Goal: Task Accomplishment & Management: Use online tool/utility

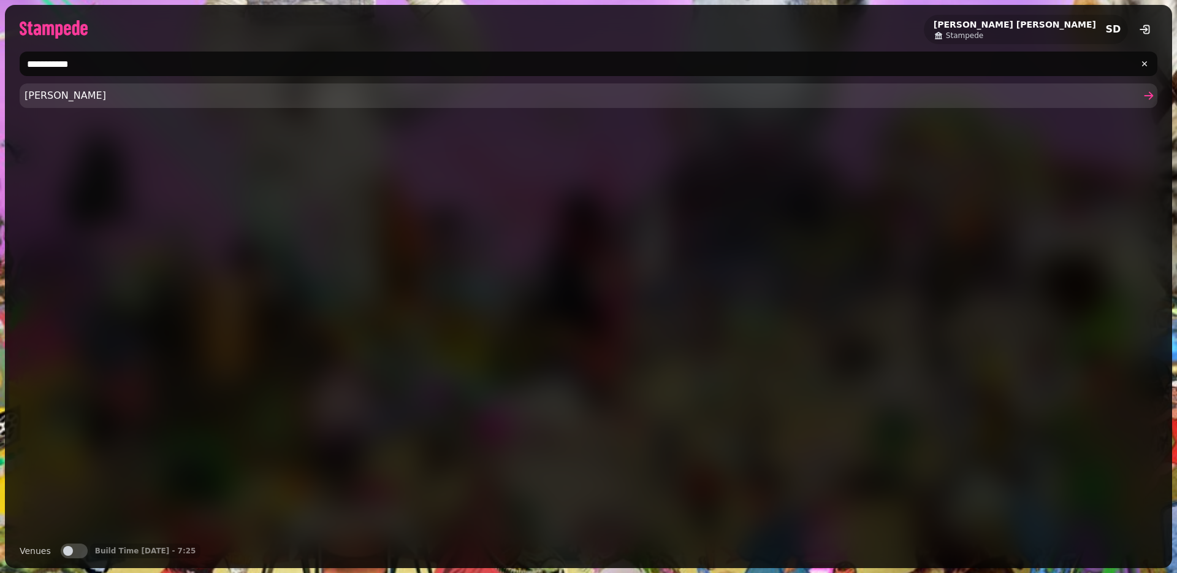
type input "**********"
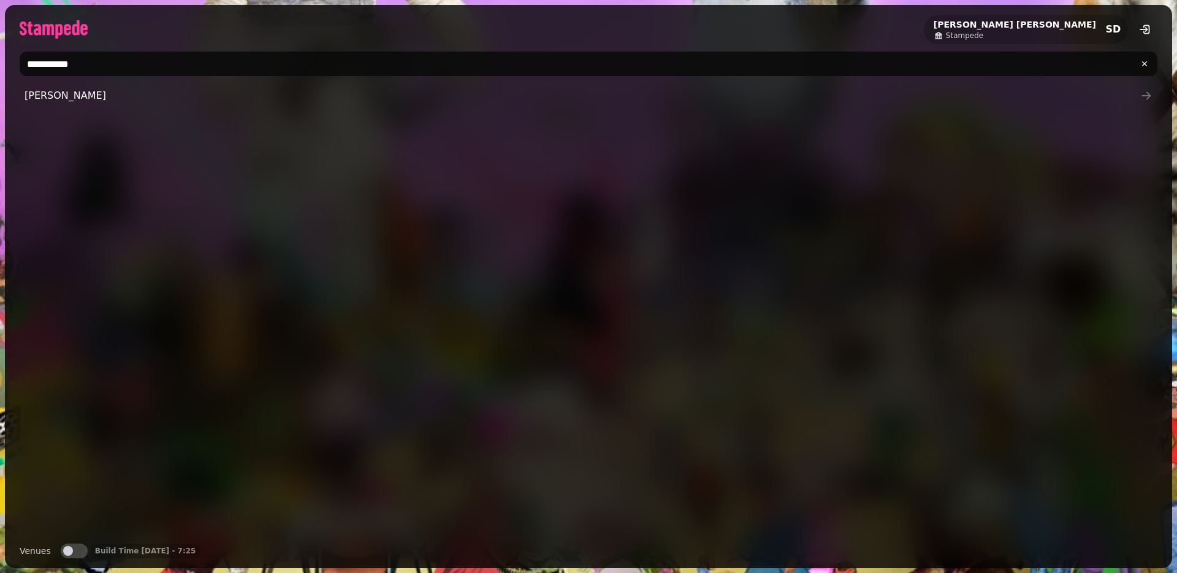
click at [171, 89] on span "Stephen Demo" at bounding box center [583, 95] width 1116 height 15
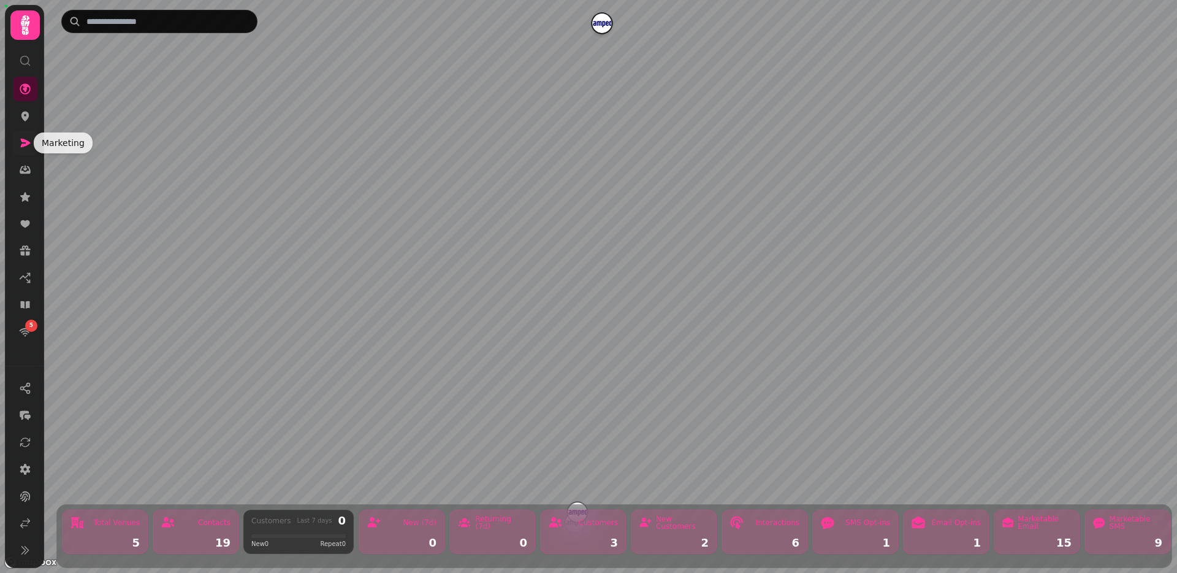
click at [23, 144] on icon at bounding box center [26, 143] width 10 height 9
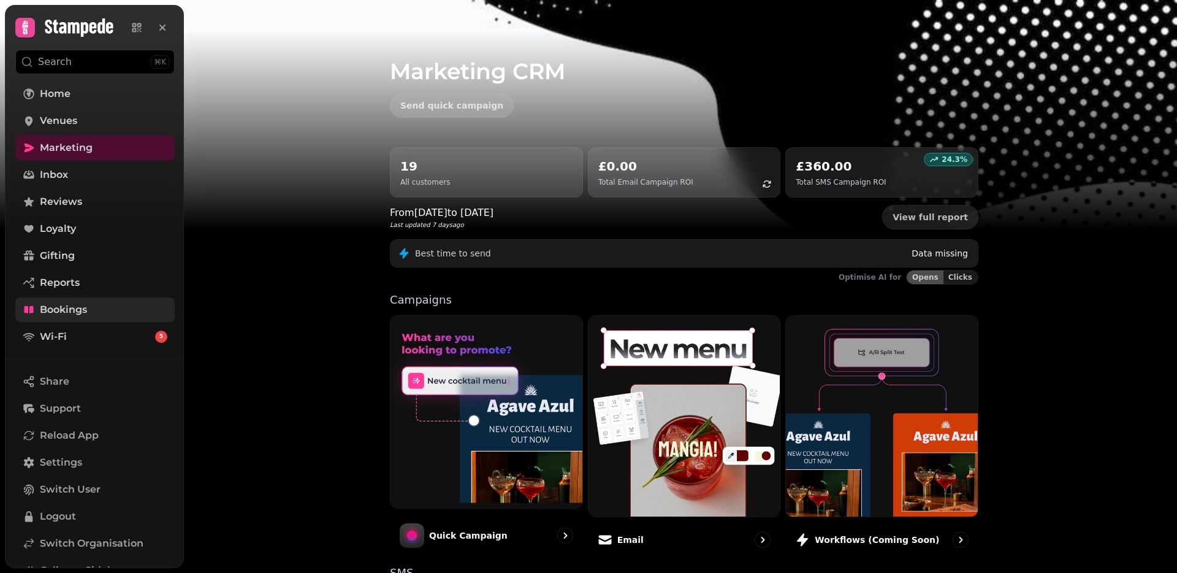
click at [60, 314] on span "Bookings" at bounding box center [63, 309] width 47 height 15
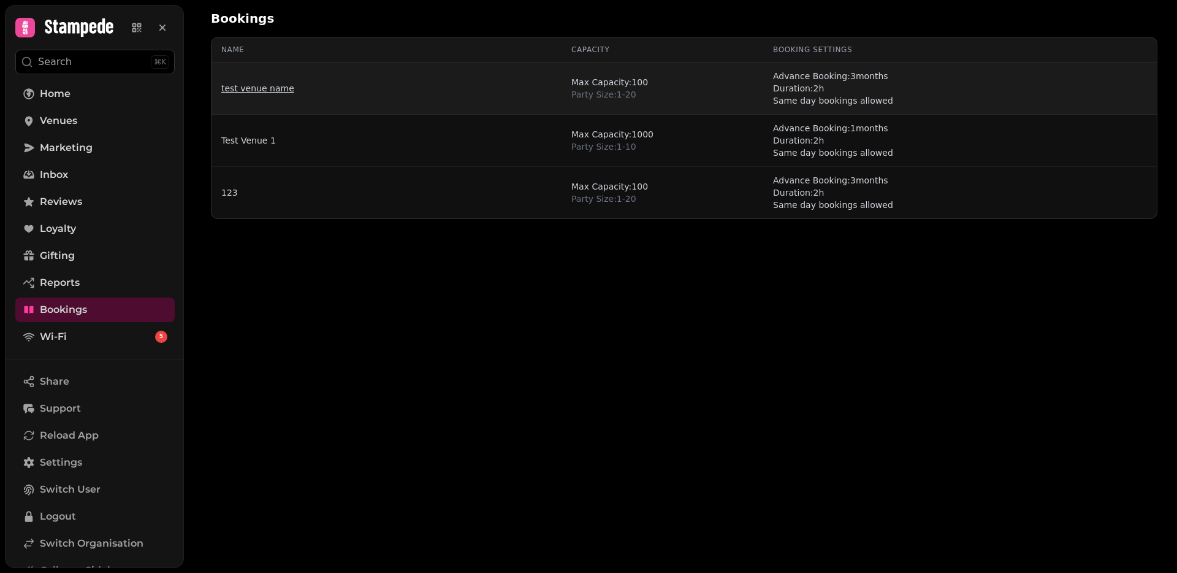
click at [243, 85] on link "test venue name" at bounding box center [257, 88] width 73 height 12
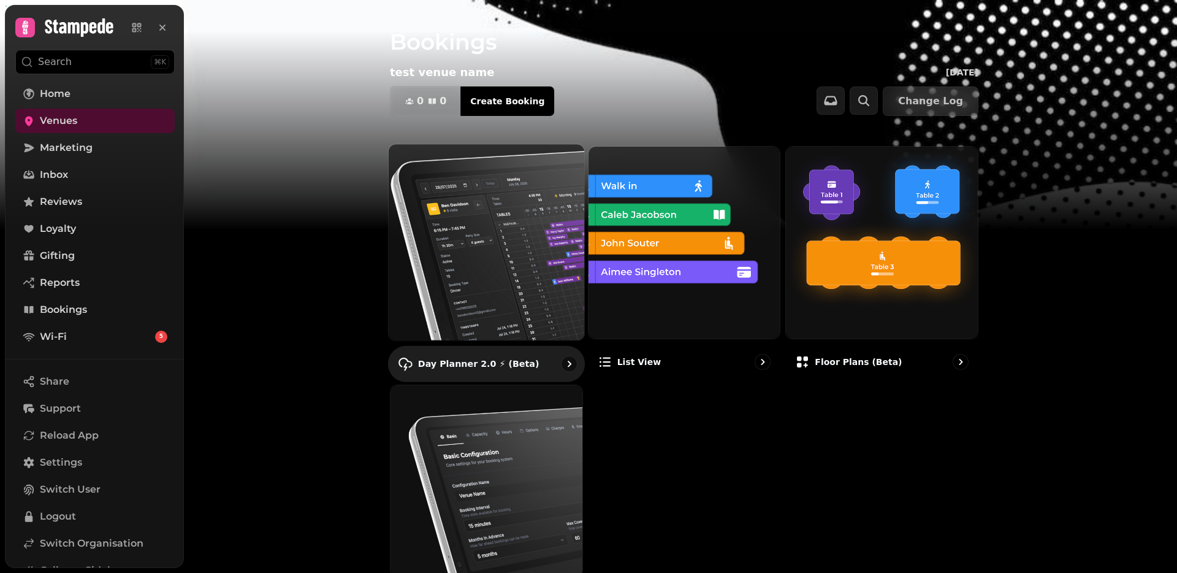
click at [565, 258] on img at bounding box center [486, 241] width 215 height 215
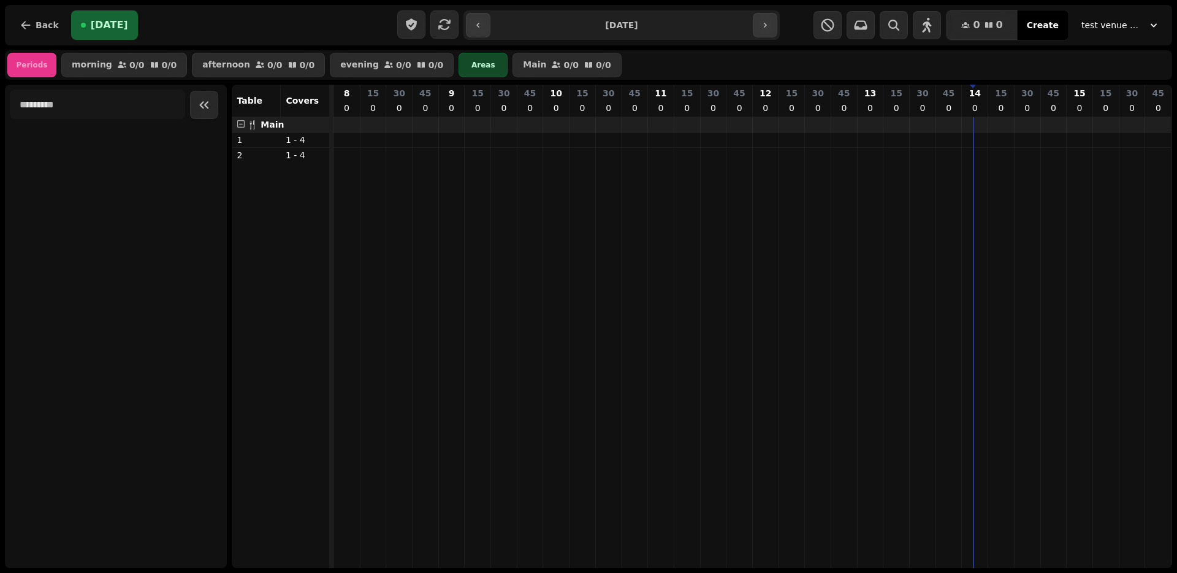
click at [1119, 15] on button "test venue name" at bounding box center [1120, 25] width 93 height 22
drag, startPoint x: 1119, startPoint y: 15, endPoint x: 1096, endPoint y: 15, distance: 23.3
click at [1119, 15] on button "test venue name" at bounding box center [1120, 25] width 93 height 22
click at [1043, 21] on span "Create" at bounding box center [1043, 25] width 32 height 9
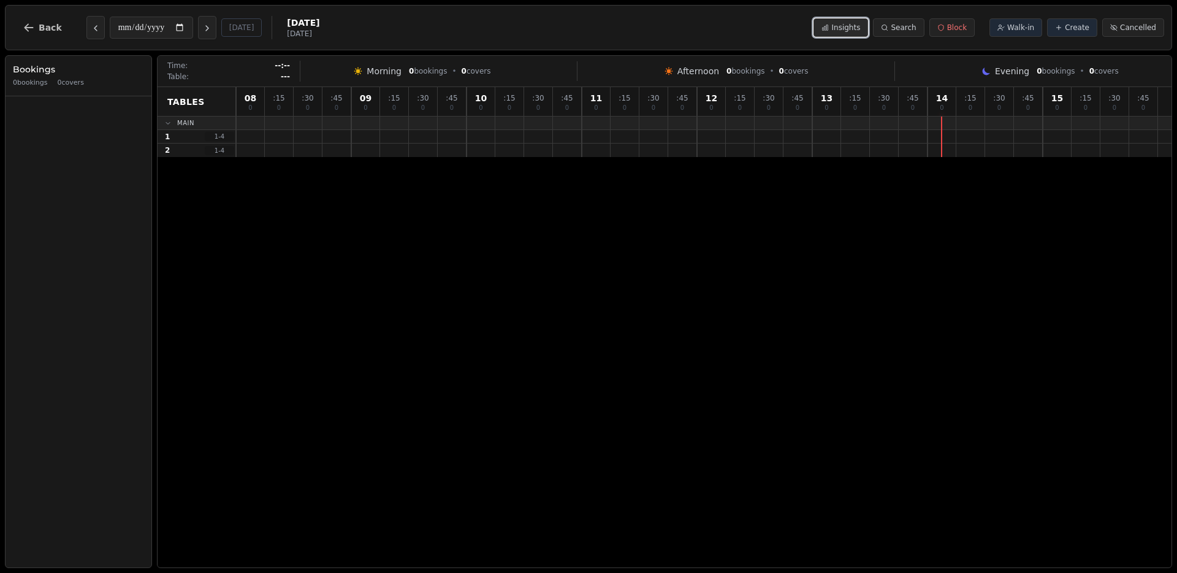
click at [828, 27] on icon at bounding box center [826, 28] width 6 height 6
